Goal: Communication & Community: Ask a question

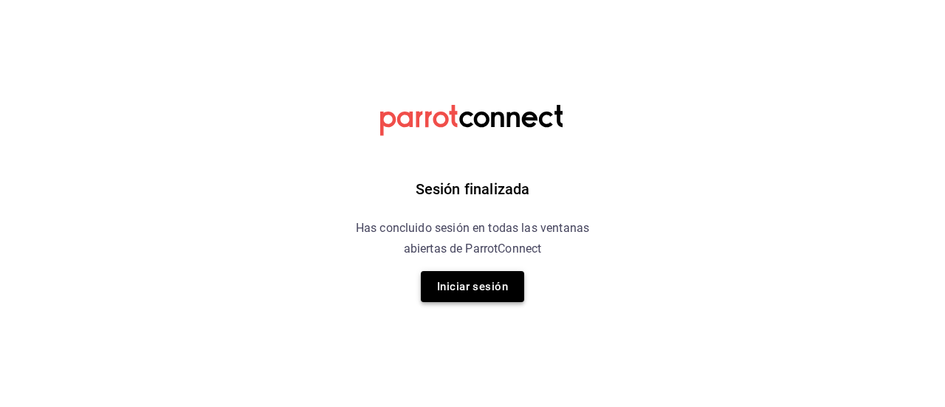
click at [474, 281] on button "Iniciar sesión" at bounding box center [472, 286] width 103 height 31
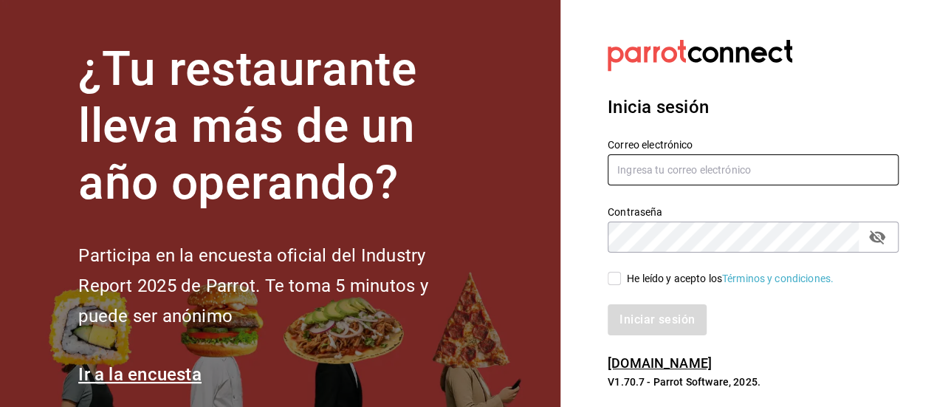
click at [664, 172] on input "text" at bounding box center [753, 169] width 291 height 31
type input "dayannajimennez@gmail.com"
click at [617, 283] on input "He leído y acepto los Términos y condiciones." at bounding box center [614, 278] width 13 height 13
checkbox input "true"
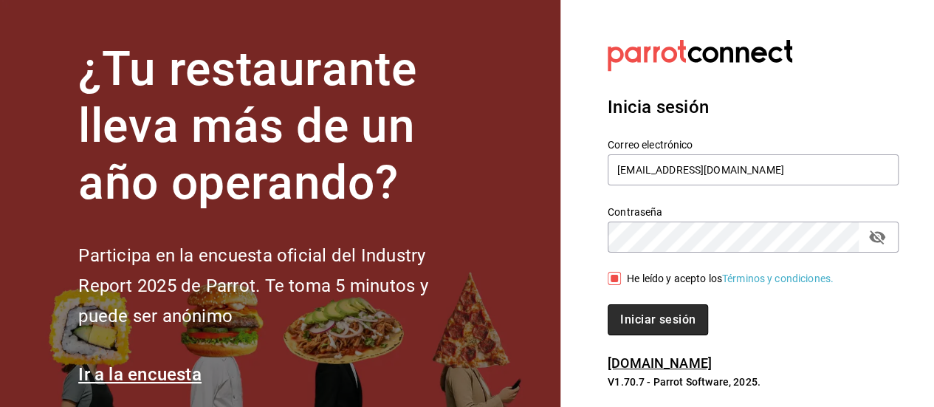
click at [640, 323] on button "Iniciar sesión" at bounding box center [658, 319] width 100 height 31
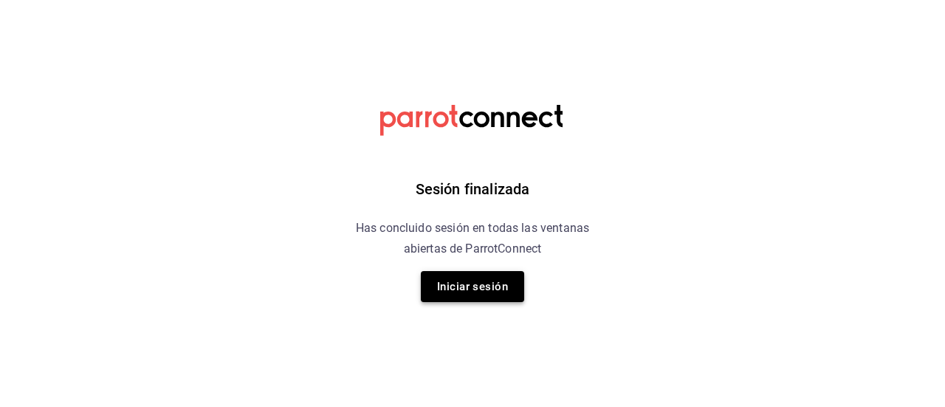
click at [480, 287] on button "Iniciar sesión" at bounding box center [472, 286] width 103 height 31
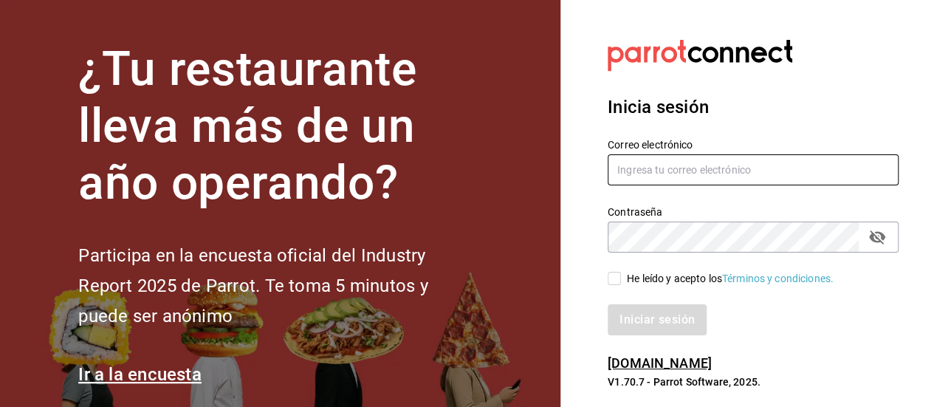
click at [682, 184] on input "text" at bounding box center [753, 169] width 291 height 31
type input "dayannajimennez@gmail.com"
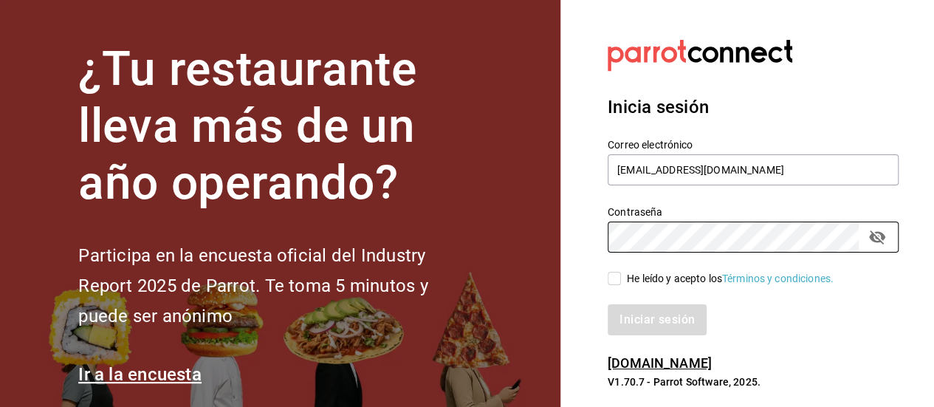
click at [619, 284] on input "He leído y acepto los Términos y condiciones." at bounding box center [614, 278] width 13 height 13
checkbox input "true"
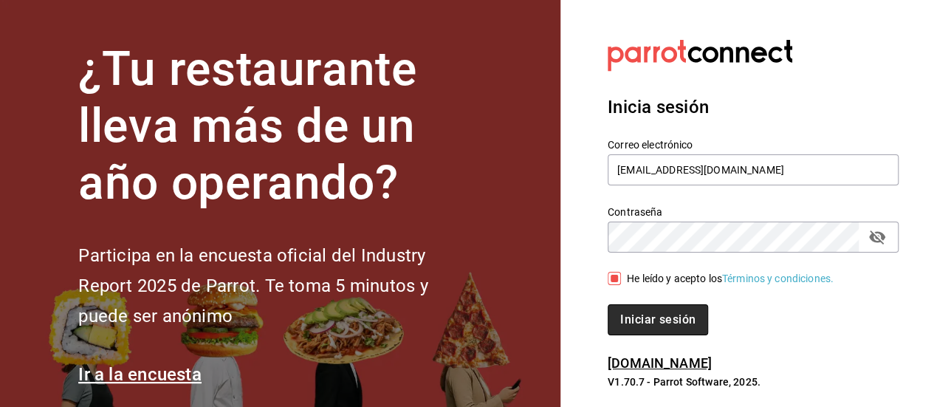
click at [637, 323] on button "Iniciar sesión" at bounding box center [658, 319] width 100 height 31
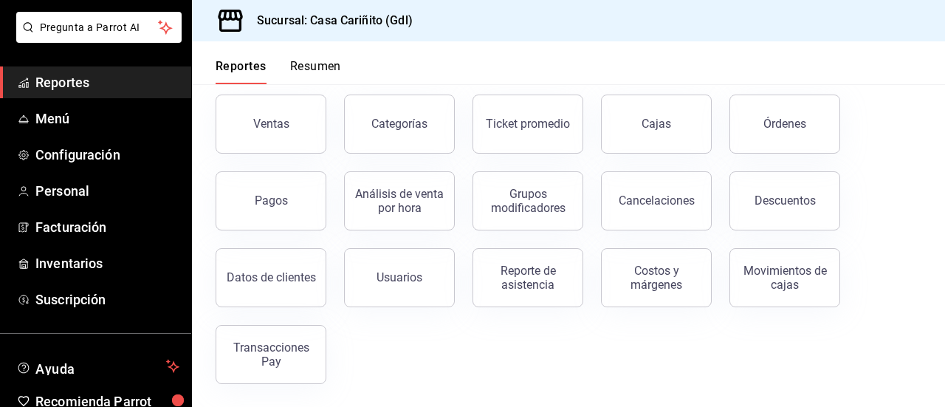
scroll to position [60, 0]
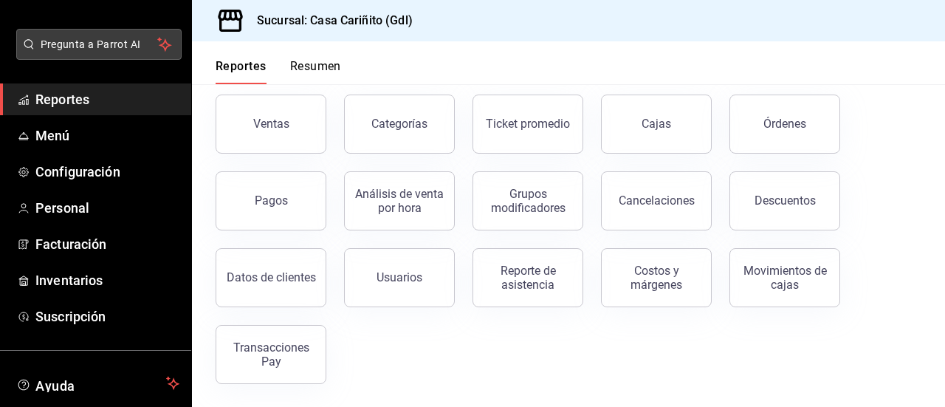
click at [97, 35] on button "Pregunta a Parrot AI" at bounding box center [98, 44] width 165 height 31
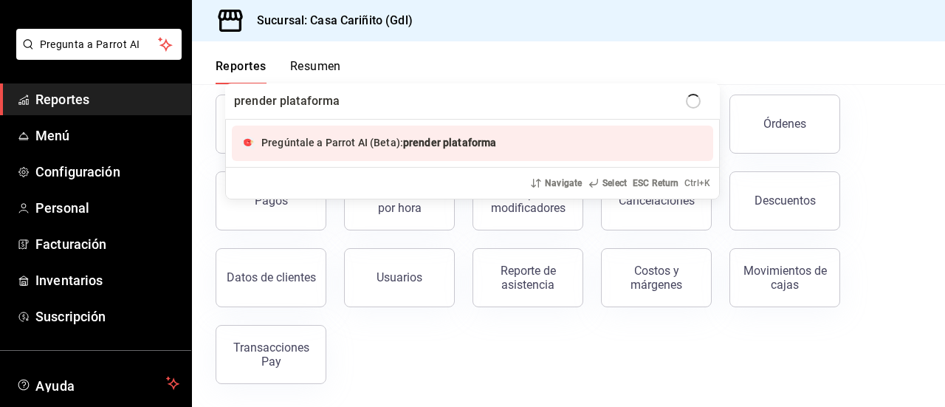
type input "prender plataformas"
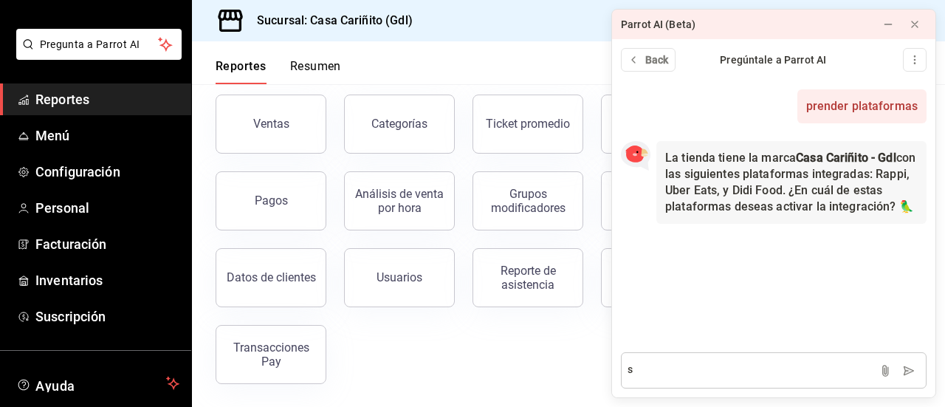
type textarea "si"
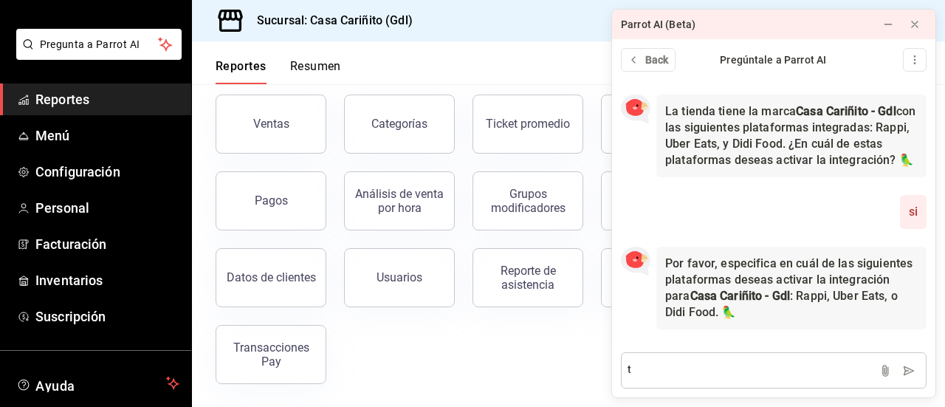
scroll to position [62, 0]
type textarea "todas"
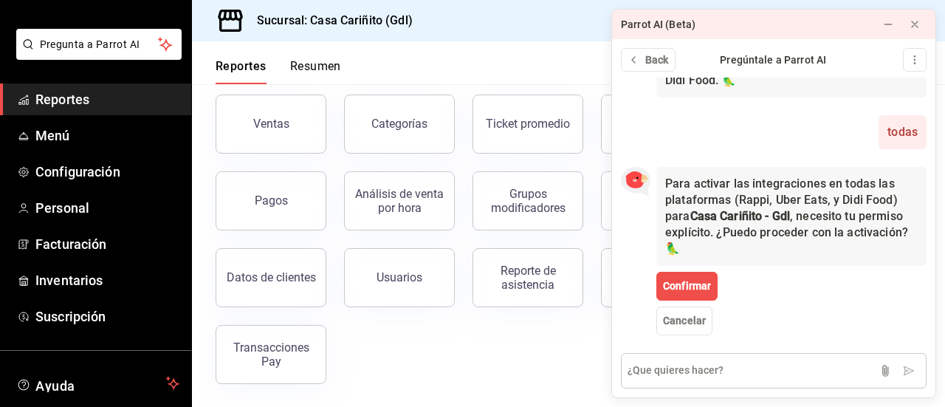
scroll to position [298, 0]
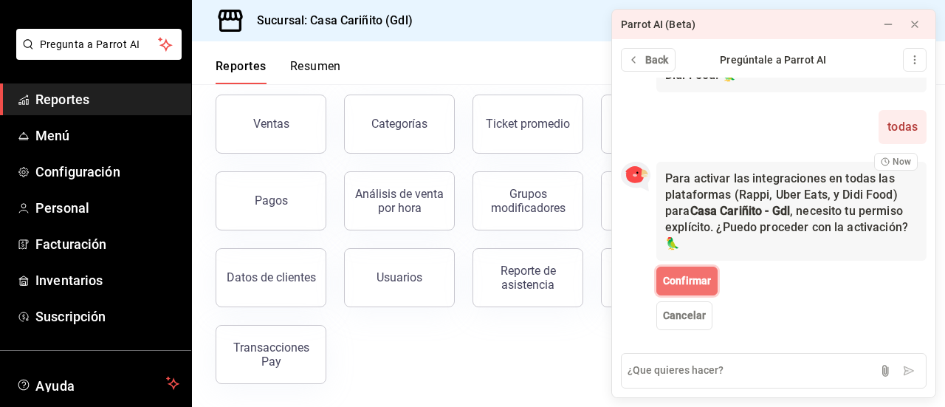
click at [703, 278] on span "Confirmar" at bounding box center [687, 281] width 48 height 16
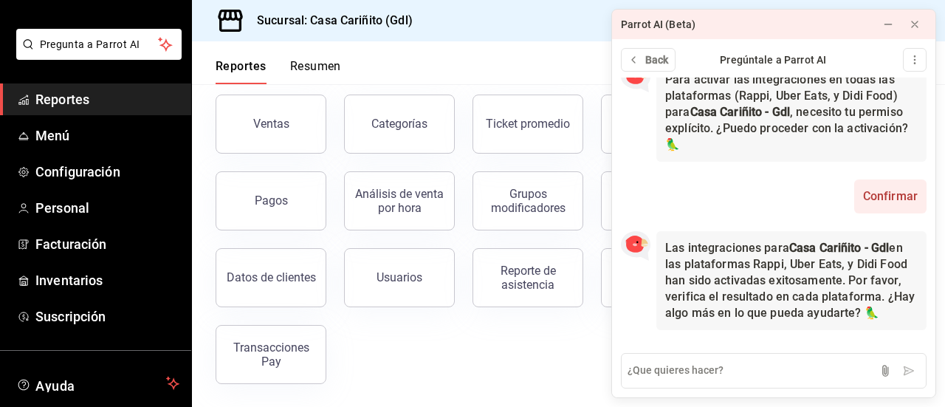
scroll to position [414, 0]
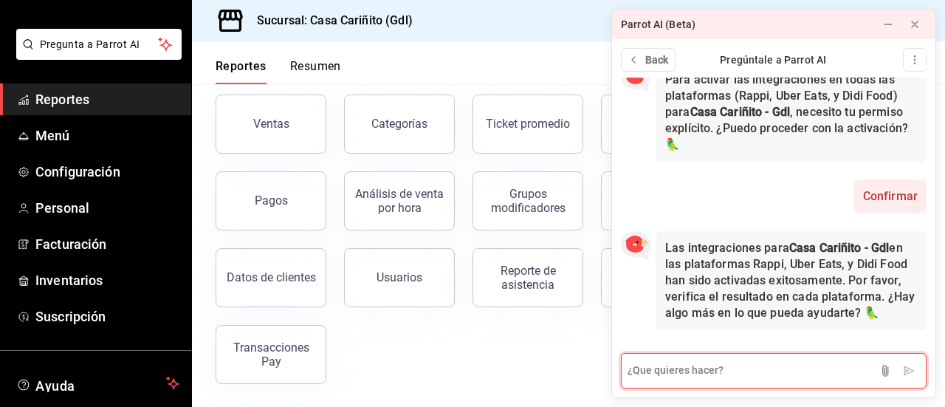
click at [771, 372] on textarea at bounding box center [774, 370] width 306 height 35
type textarea "gracias"
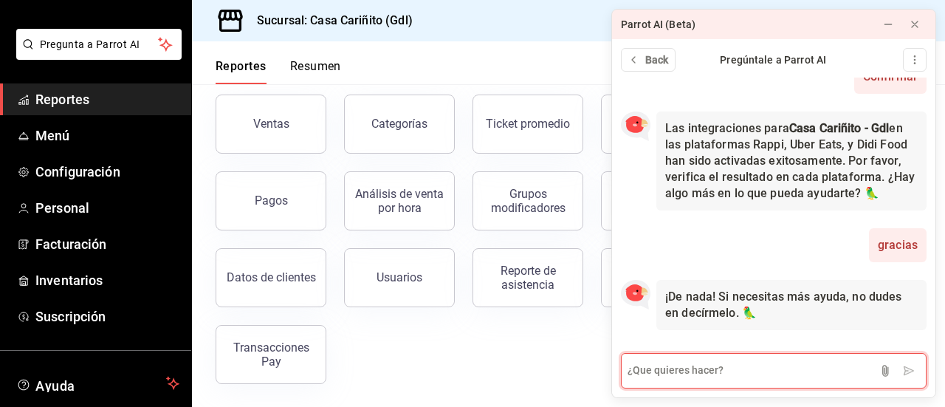
scroll to position [534, 0]
